Goal: Information Seeking & Learning: Learn about a topic

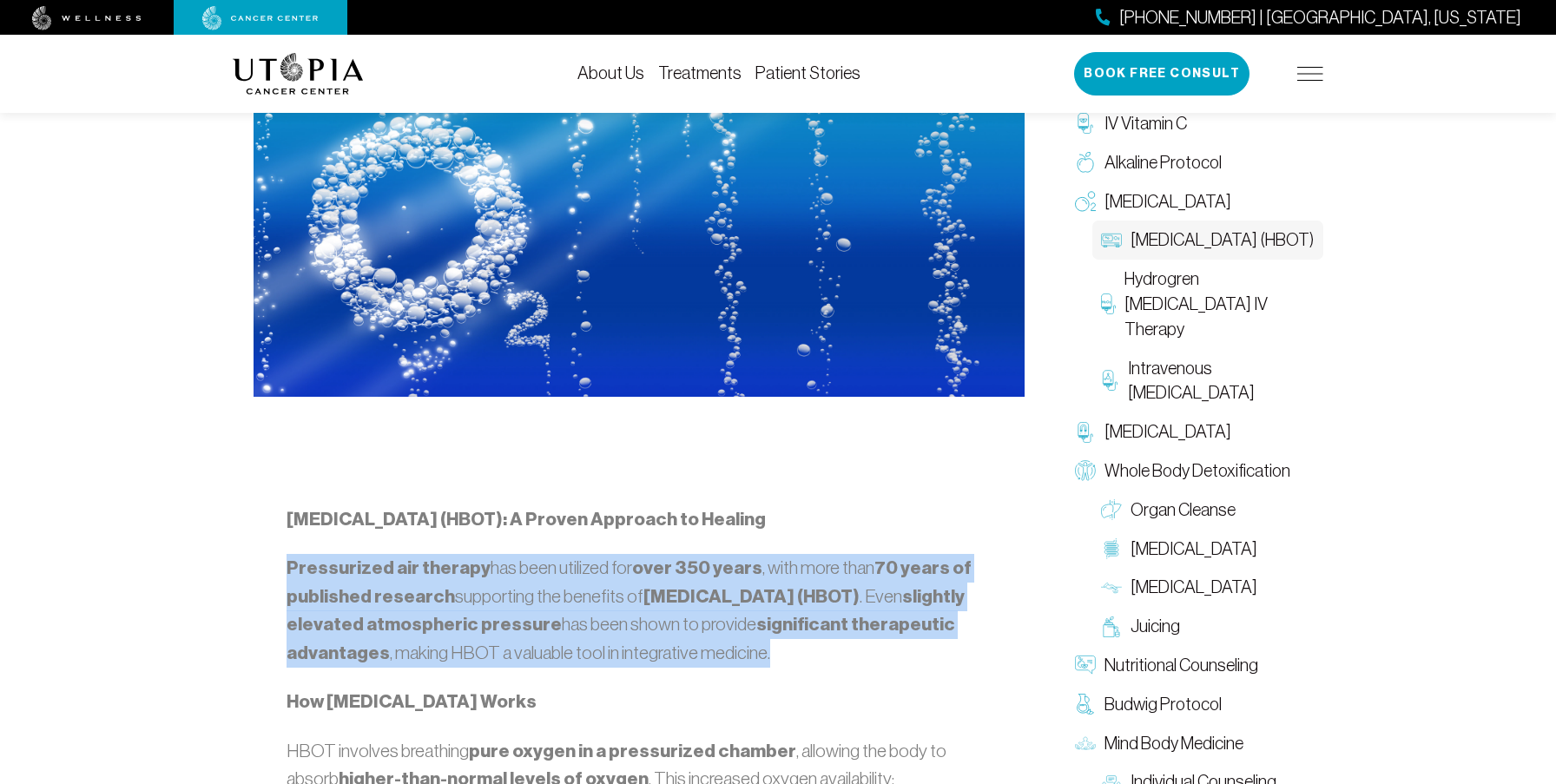
scroll to position [757, 0]
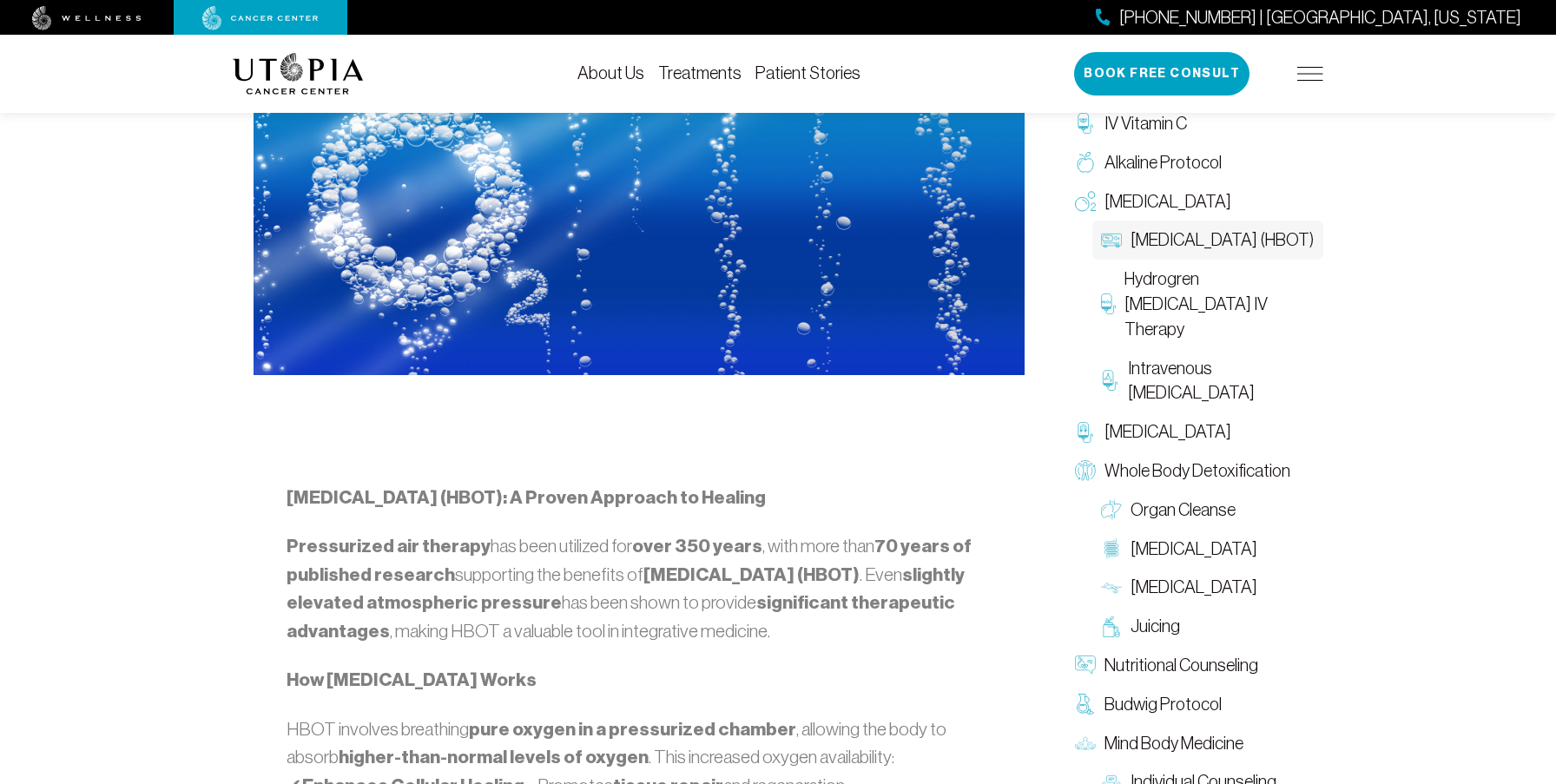
click at [766, 505] on strong "[MEDICAL_DATA] (HBOT): A Proven Approach to Healing" at bounding box center [526, 497] width 480 height 22
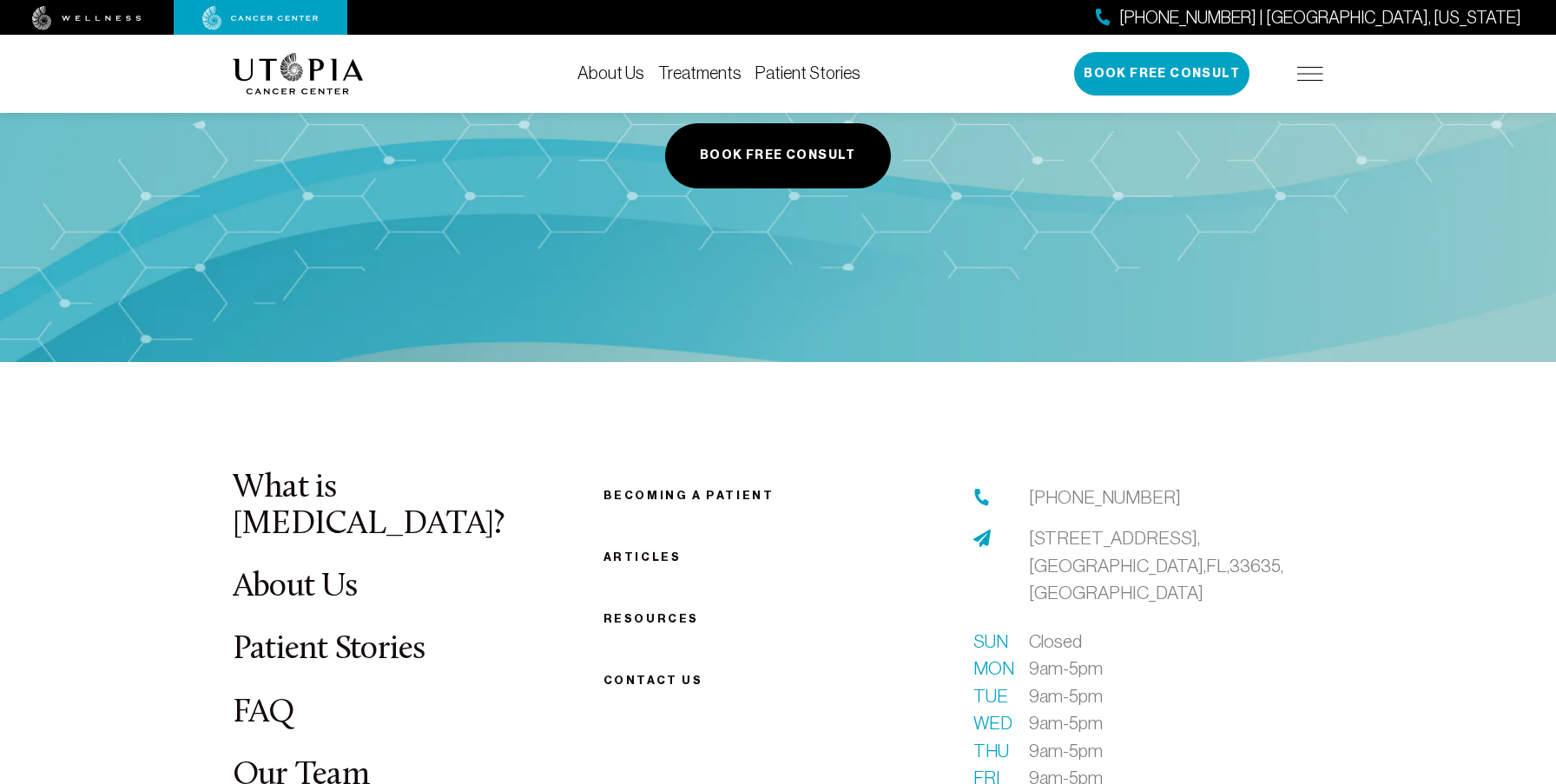
scroll to position [3564, 0]
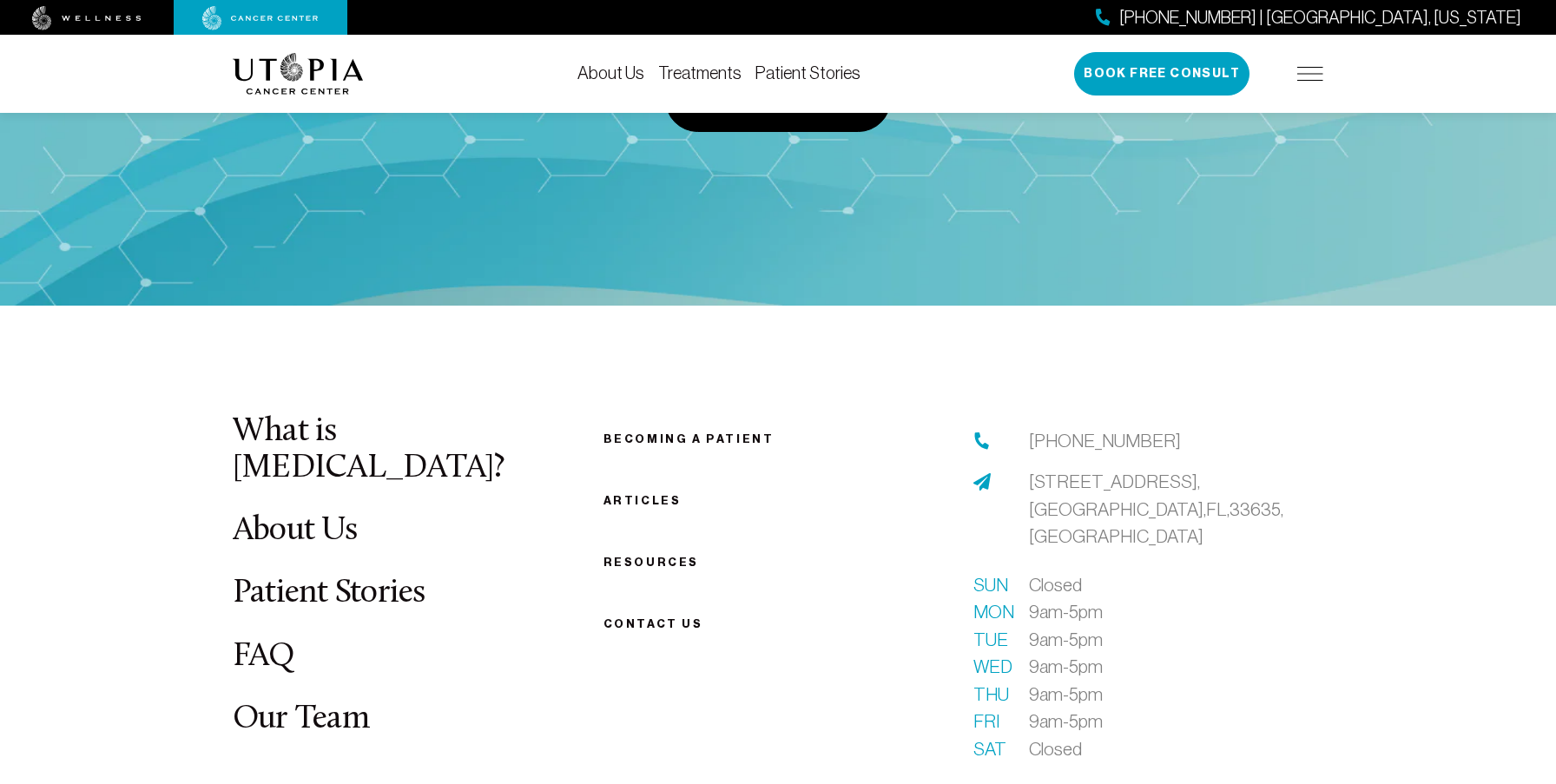
click at [661, 556] on link "Resources" at bounding box center [651, 562] width 95 height 13
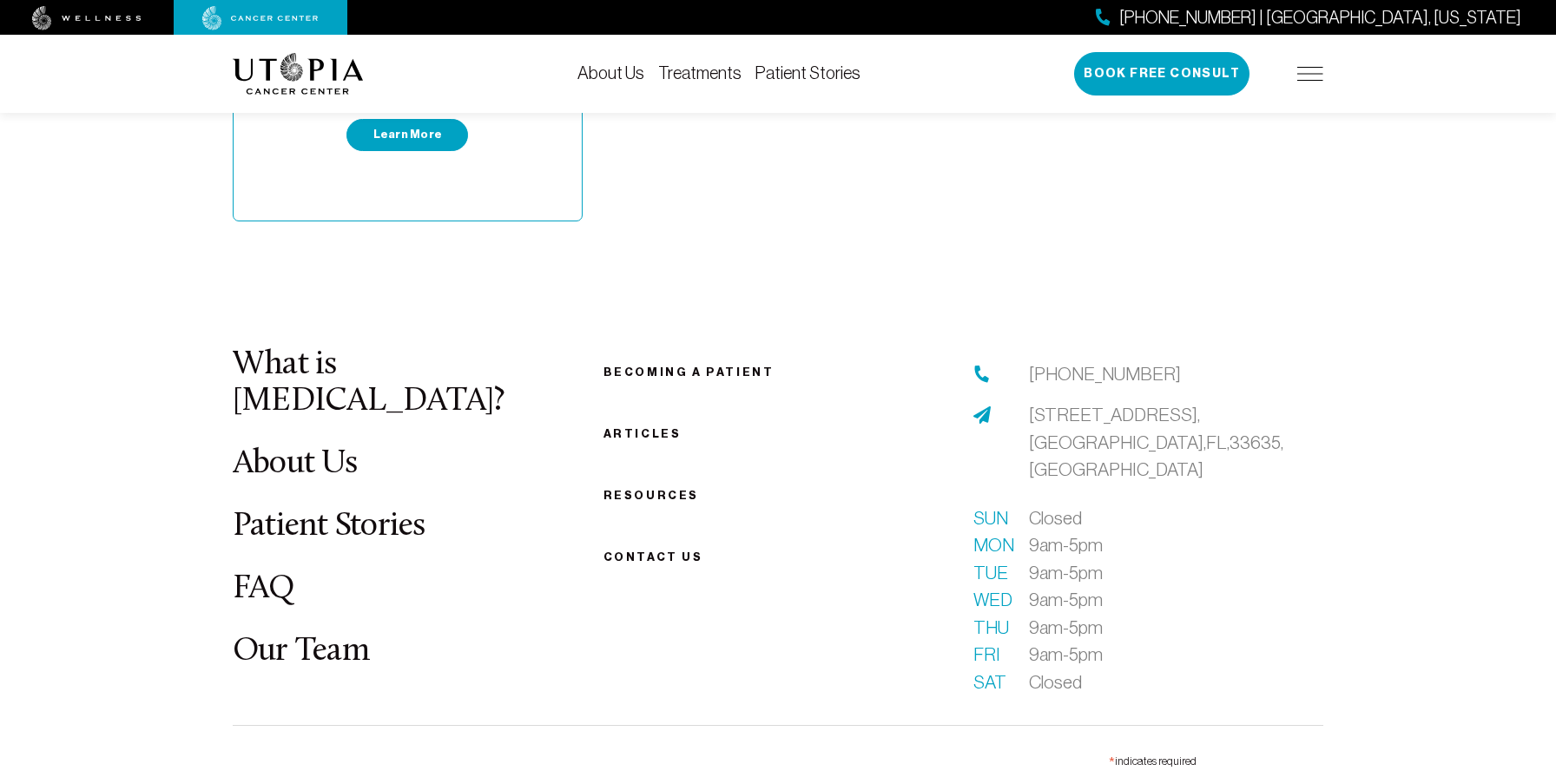
scroll to position [1786, 0]
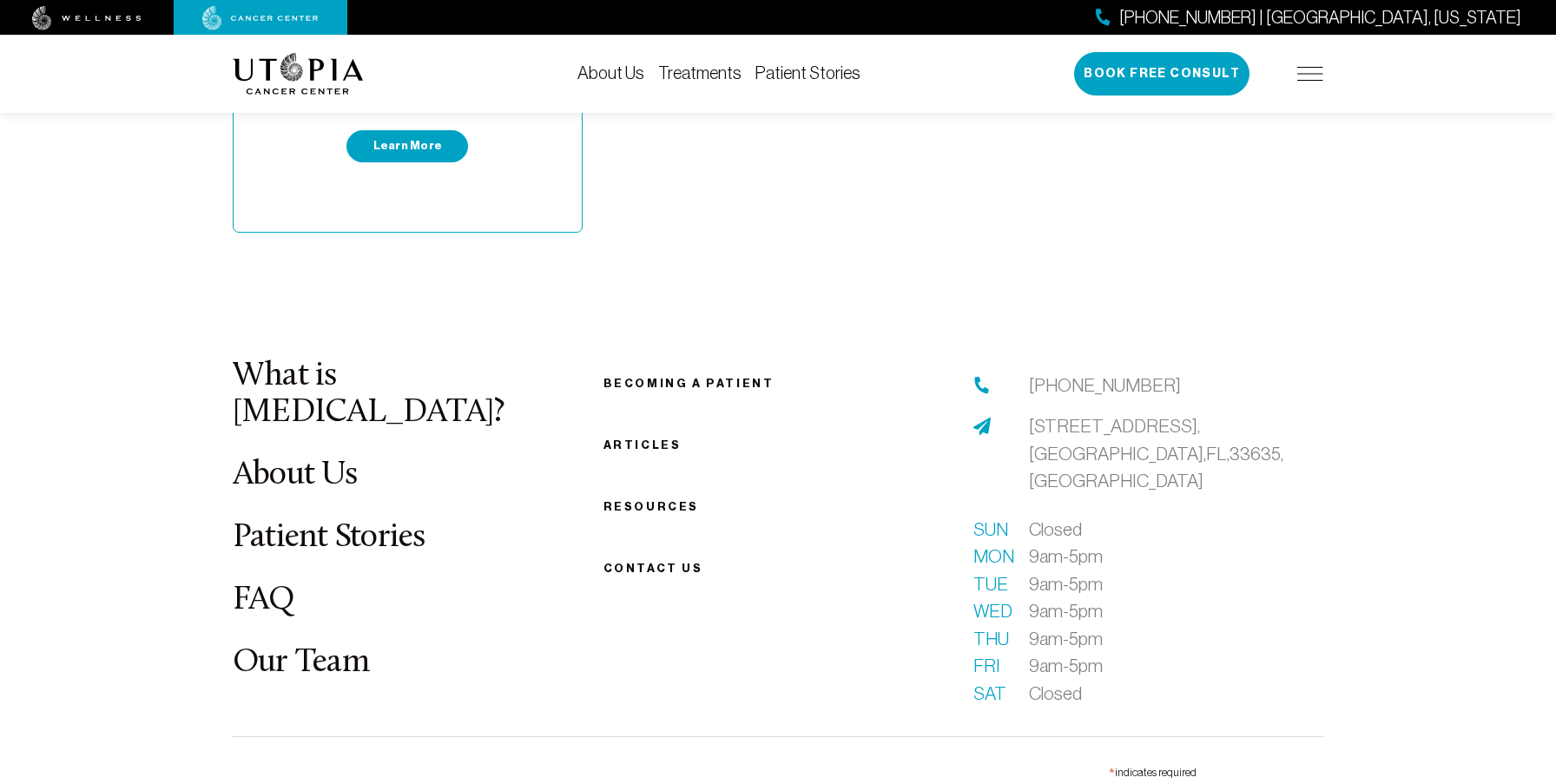
click at [657, 438] on link "Articles" at bounding box center [643, 445] width 78 height 13
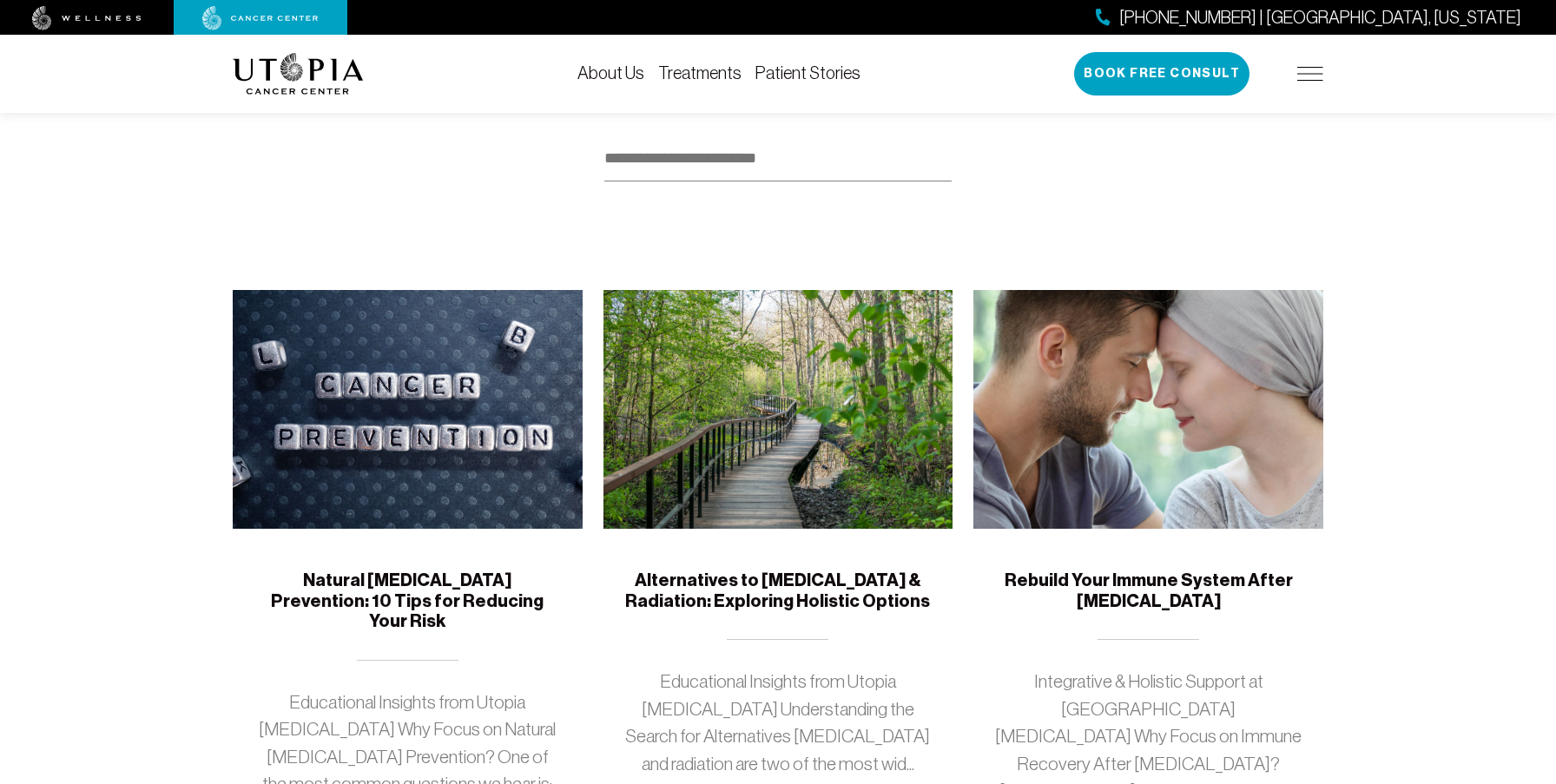
scroll to position [211, 0]
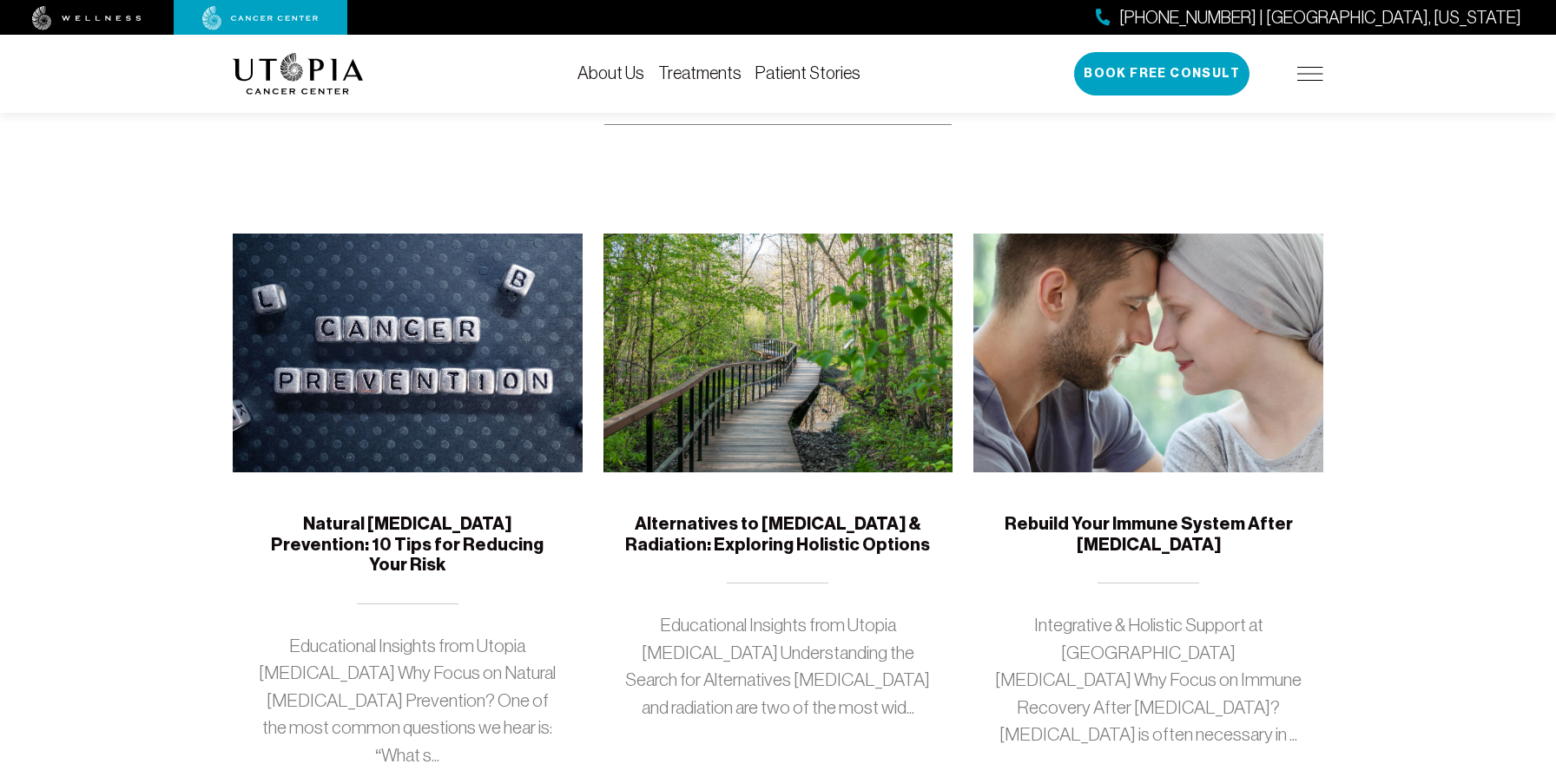
click at [646, 501] on div "Alternatives to [MEDICAL_DATA] & Radiation: Exploring Holistic Options Educatio…" at bounding box center [778, 638] width 350 height 331
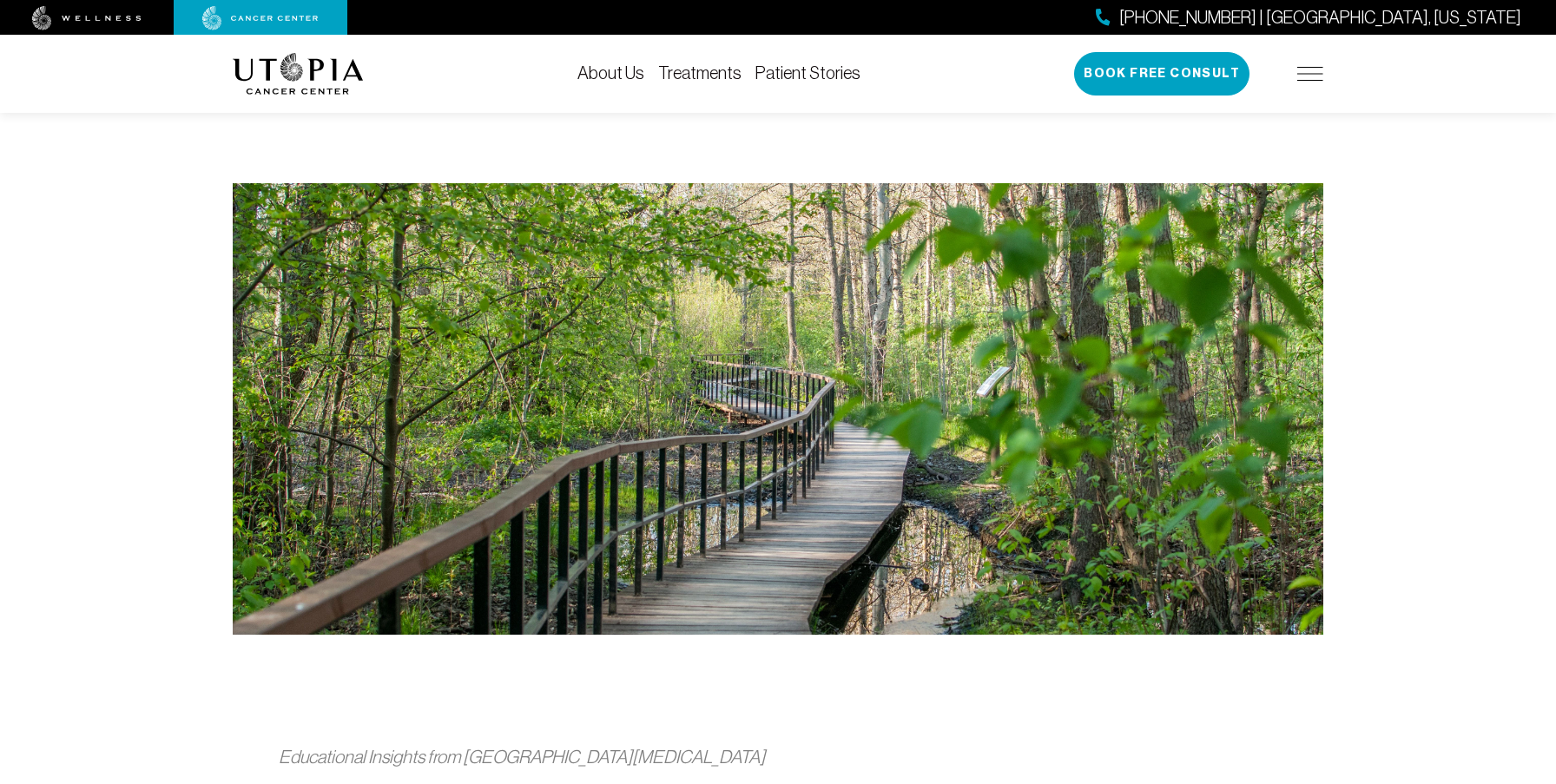
scroll to position [408, 0]
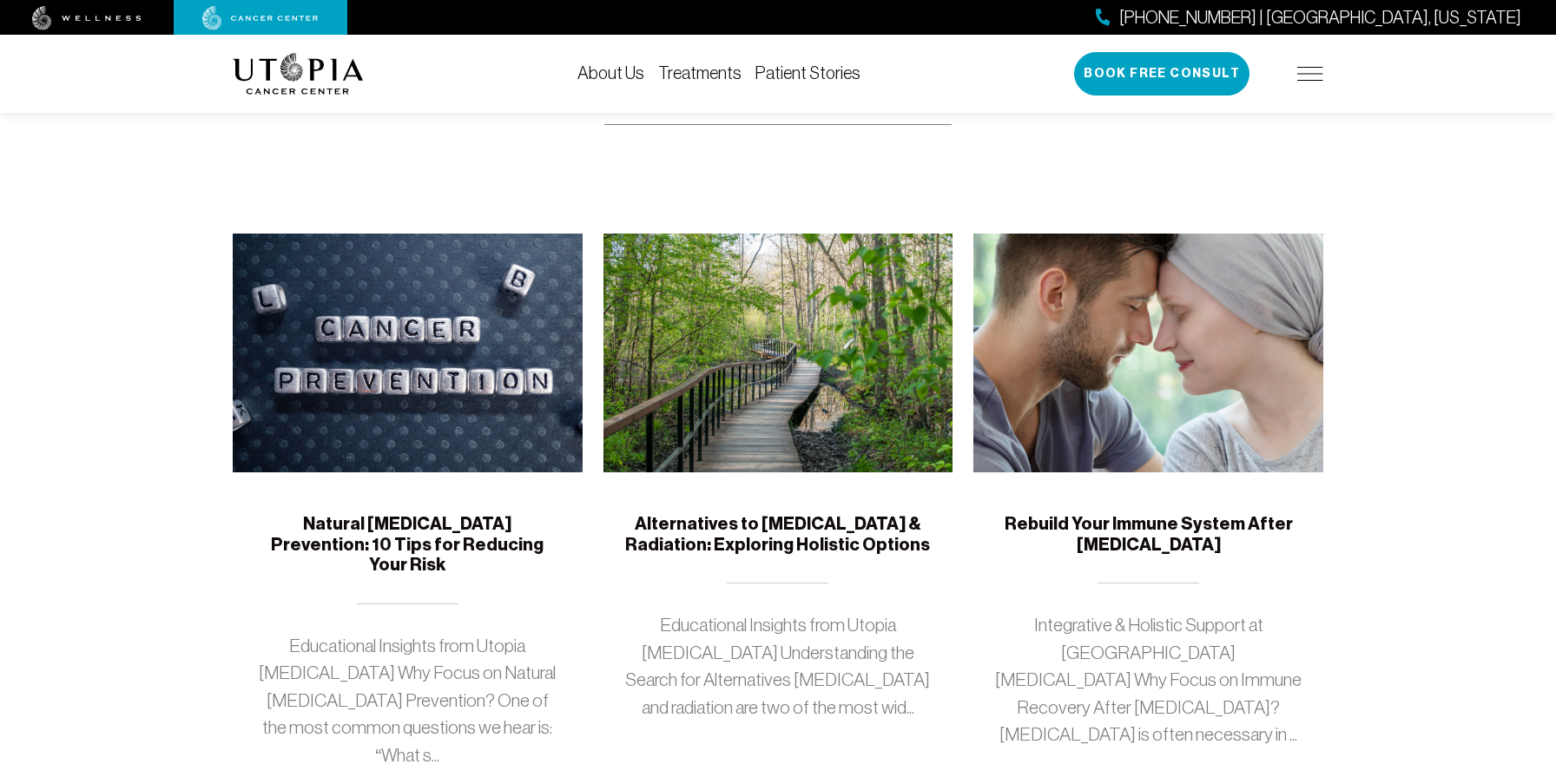
scroll to position [347, 0]
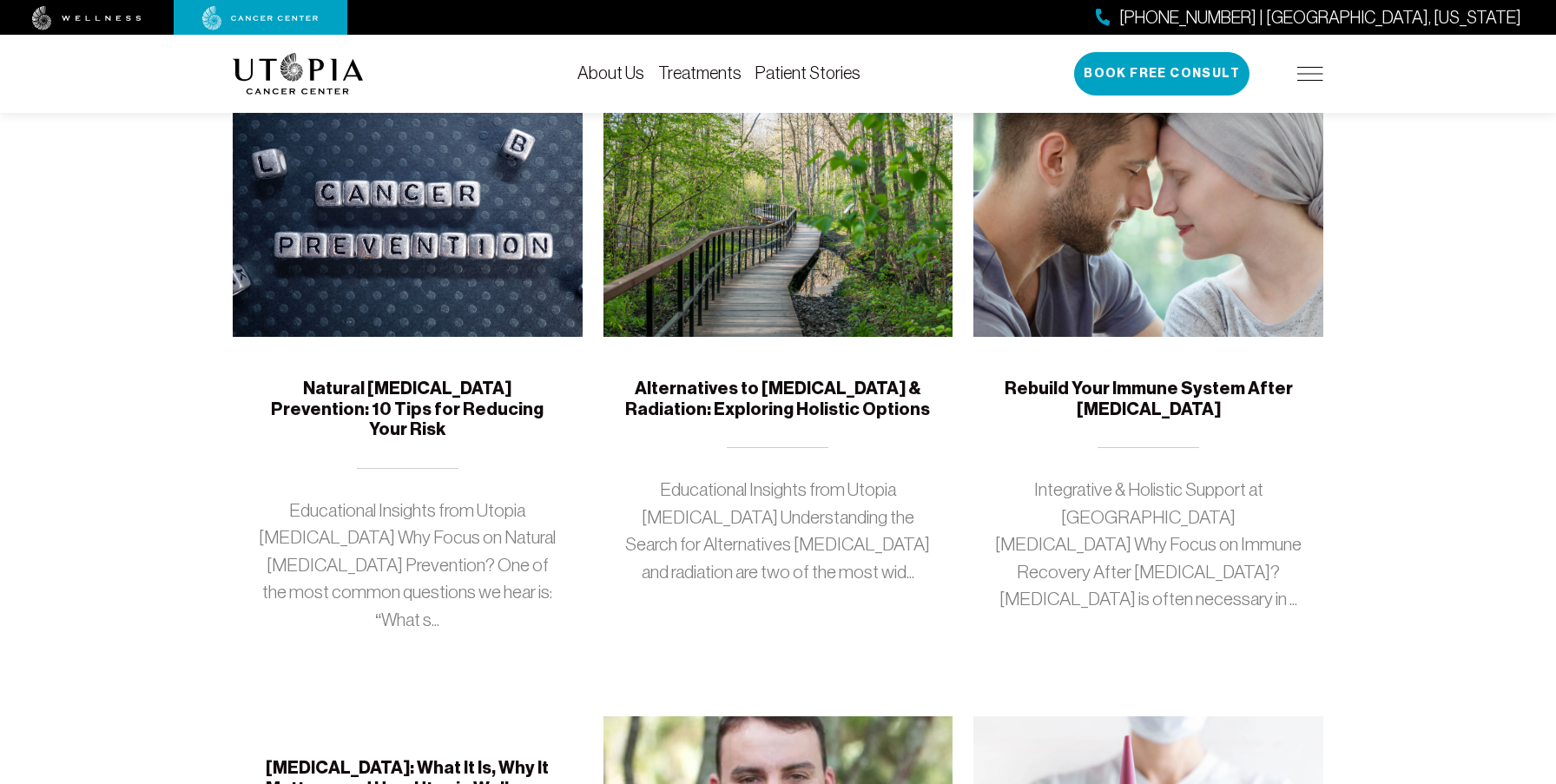
click at [453, 515] on p "Educational Insights from Utopia [MEDICAL_DATA] Why Focus on Natural [MEDICAL_D…" at bounding box center [408, 565] width 308 height 137
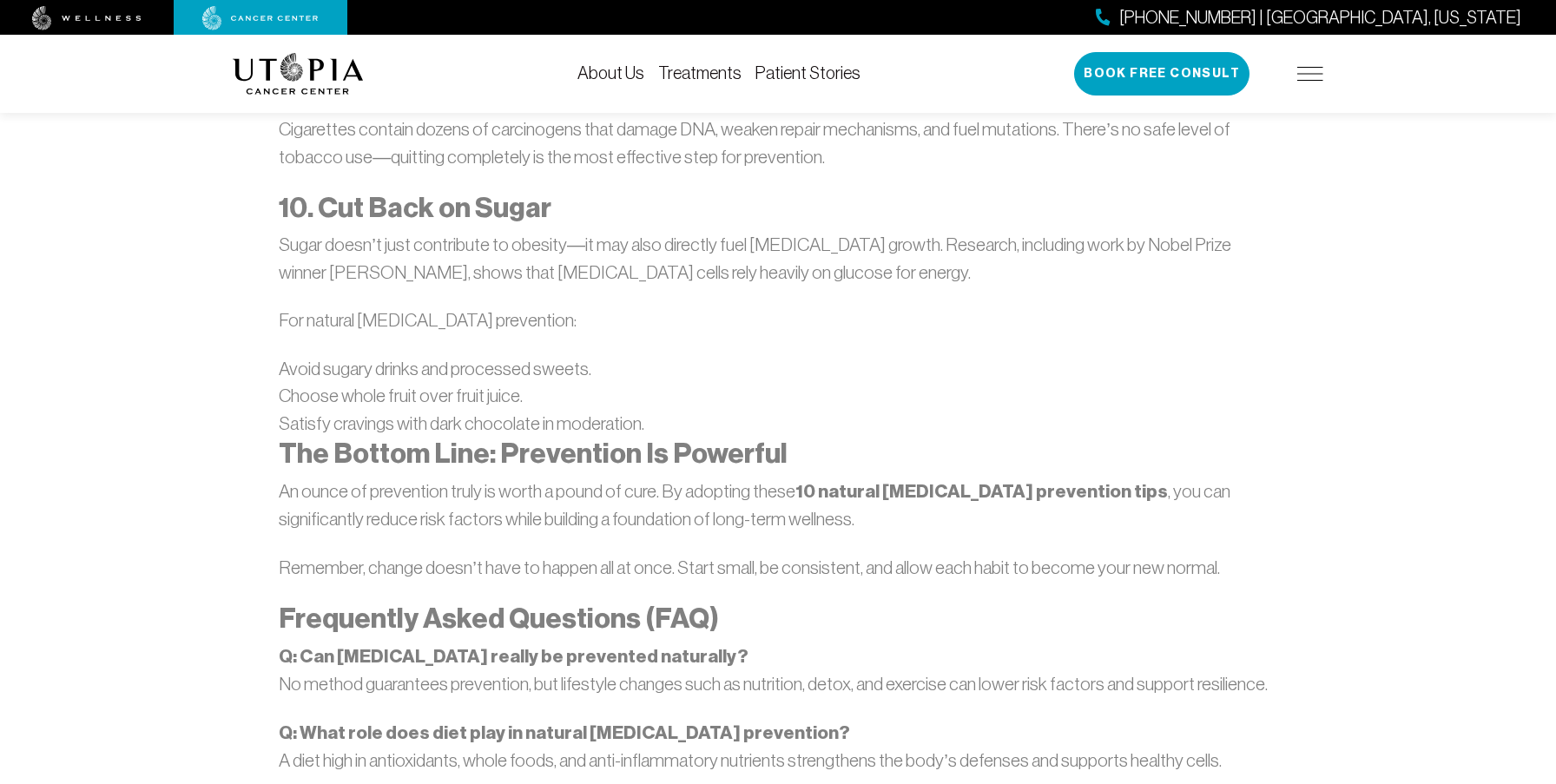
scroll to position [3707, 0]
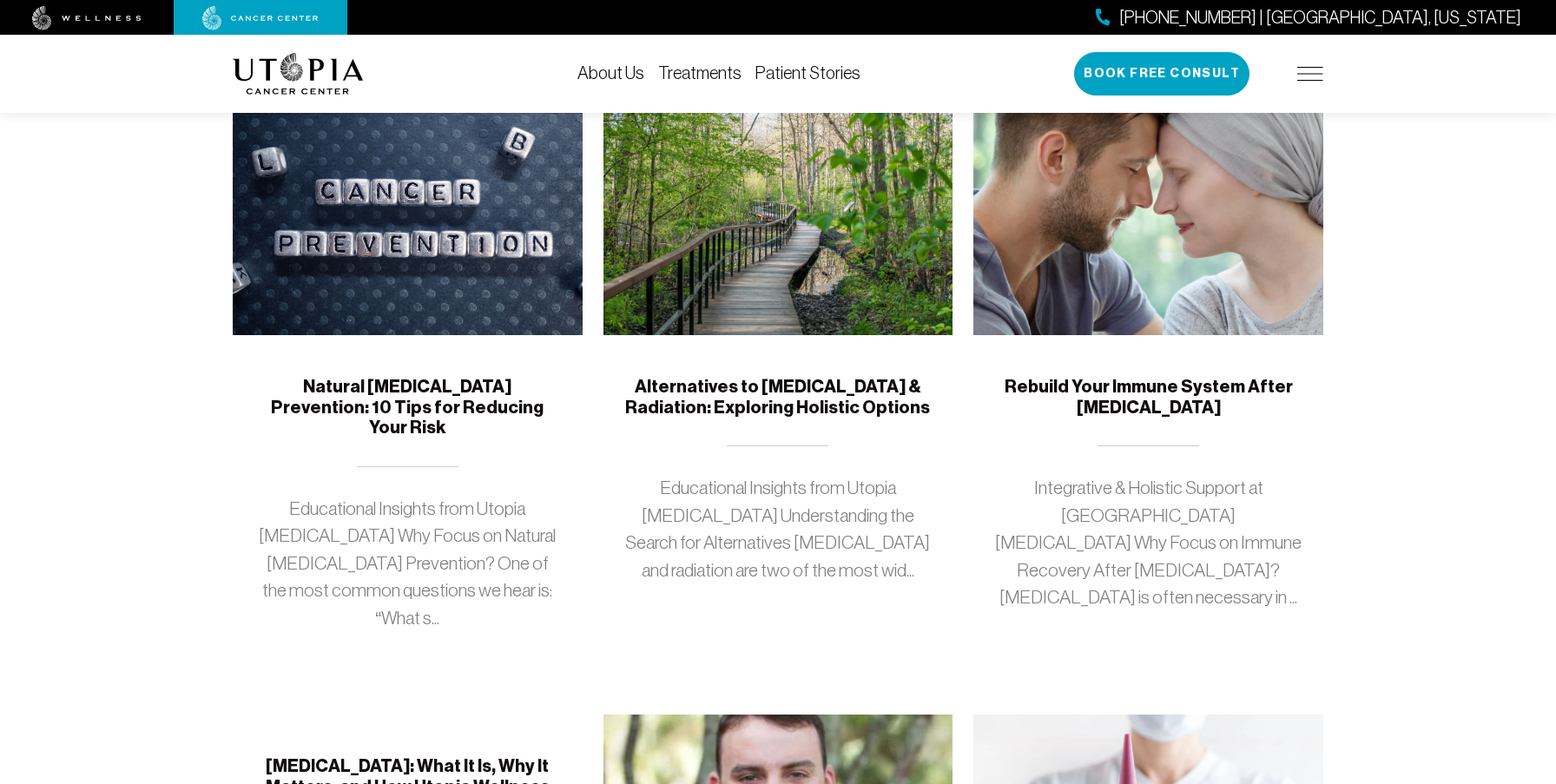
scroll to position [347, 0]
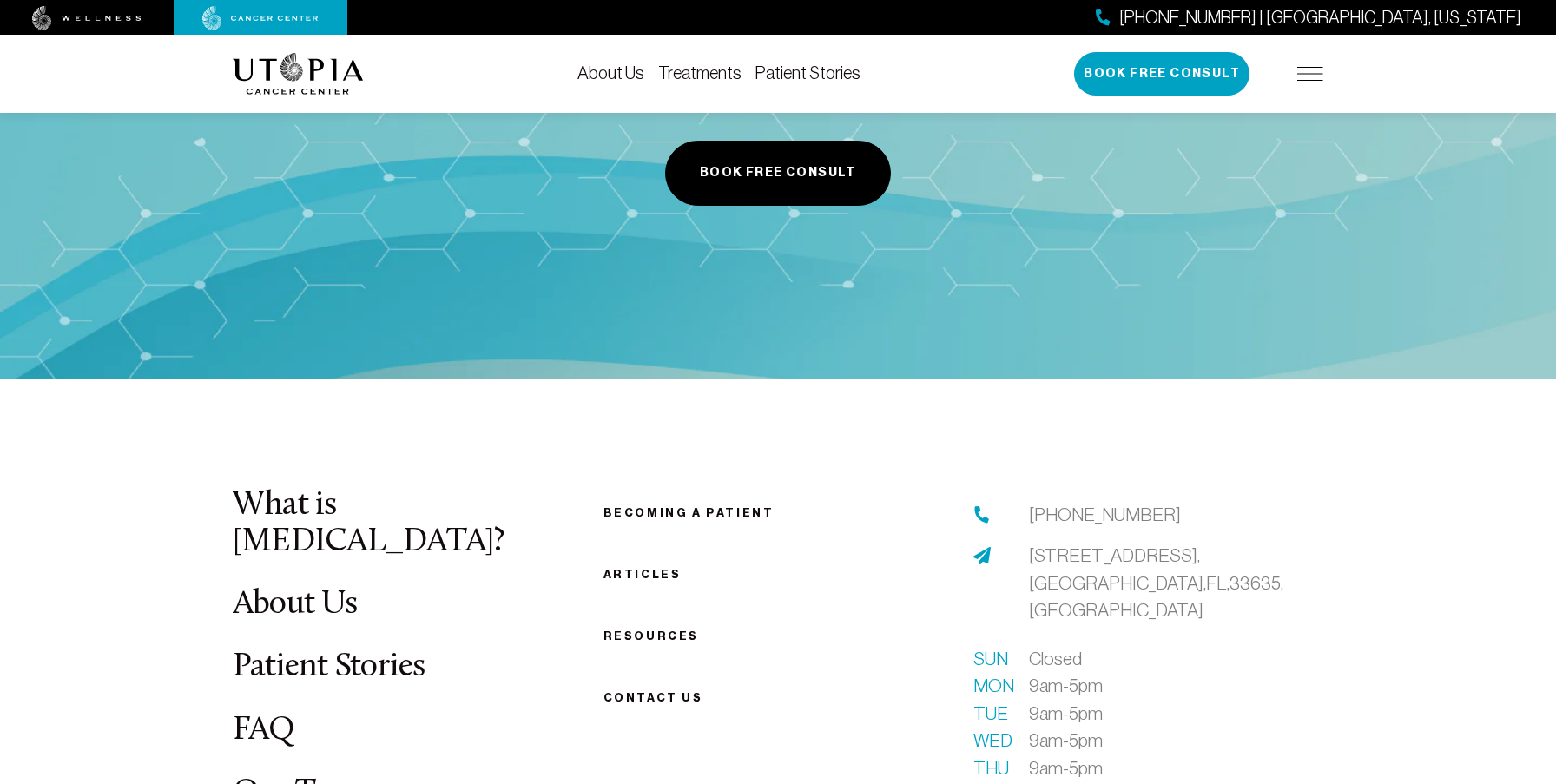
scroll to position [3505, 0]
